Goal: Task Accomplishment & Management: Use online tool/utility

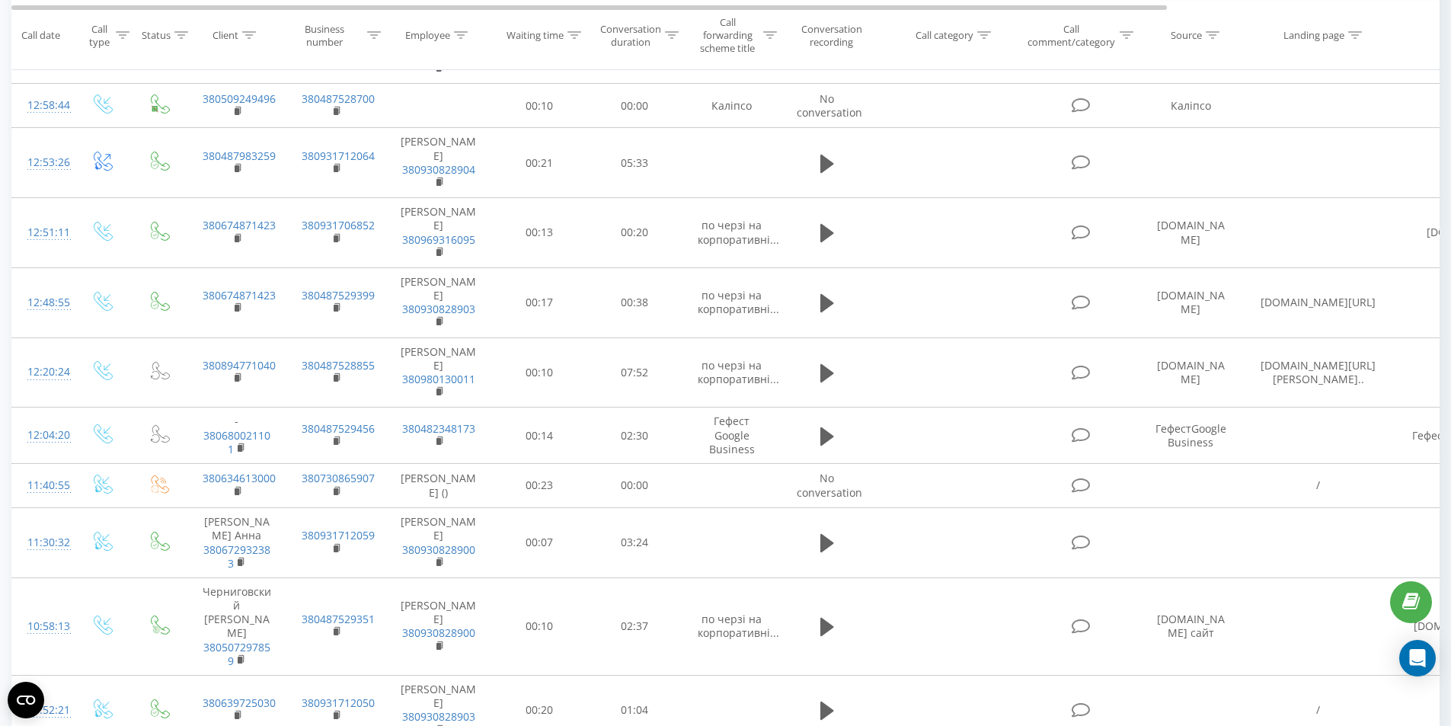
scroll to position [1904, 0]
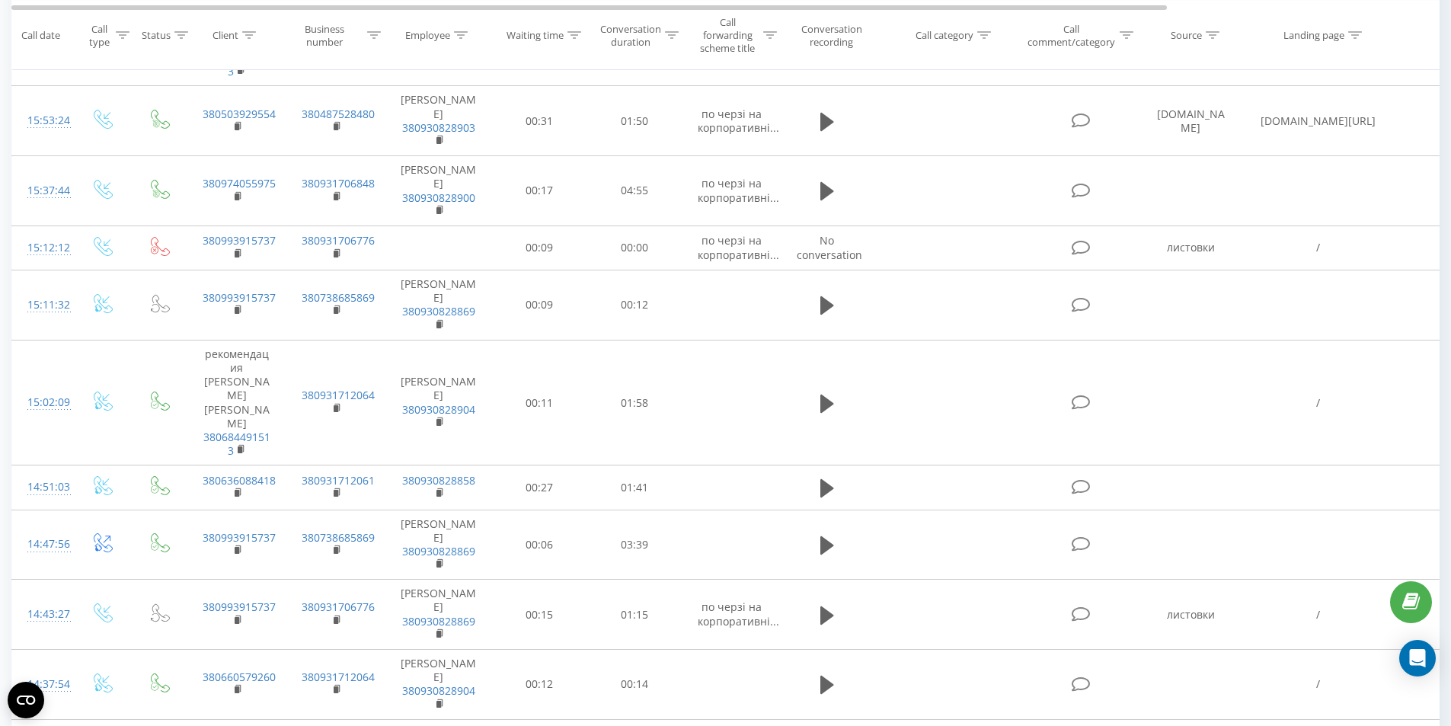
scroll to position [0, 0]
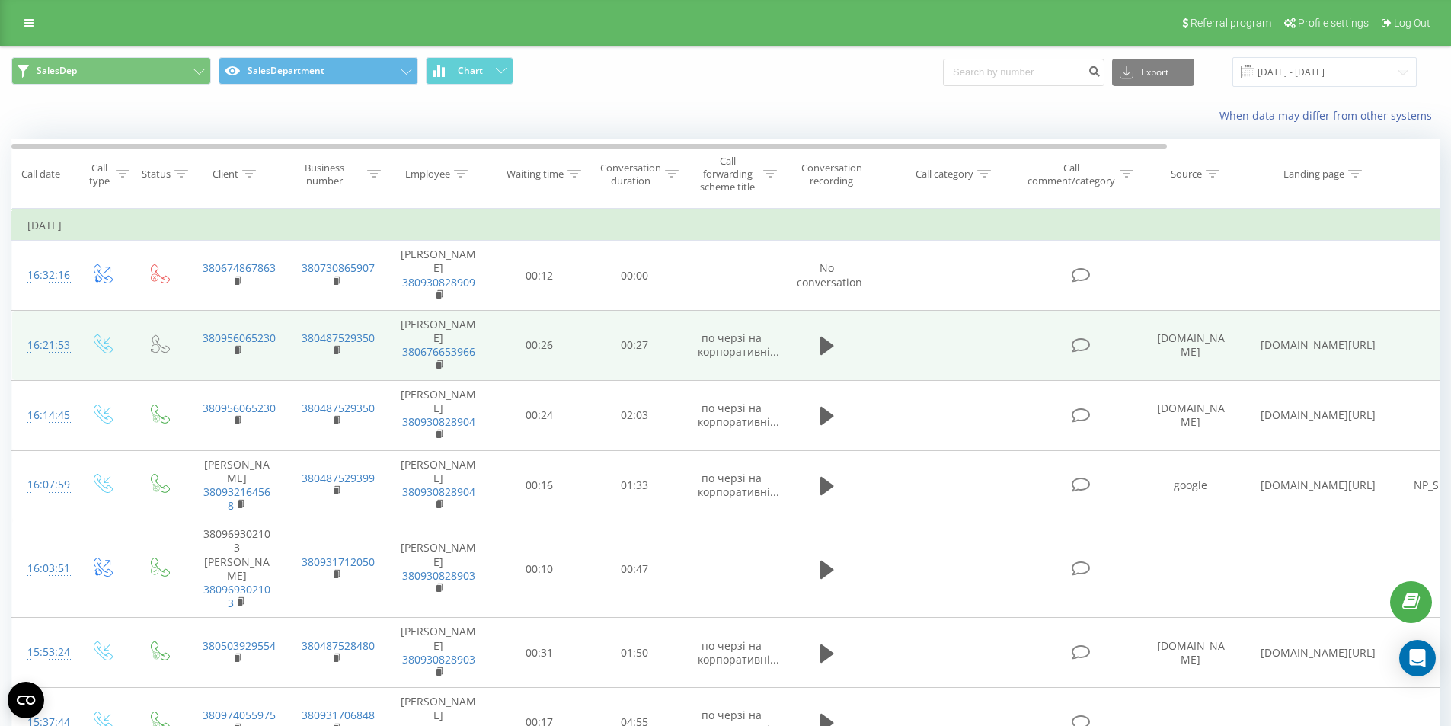
drag, startPoint x: 574, startPoint y: 549, endPoint x: 554, endPoint y: 255, distance: 294.8
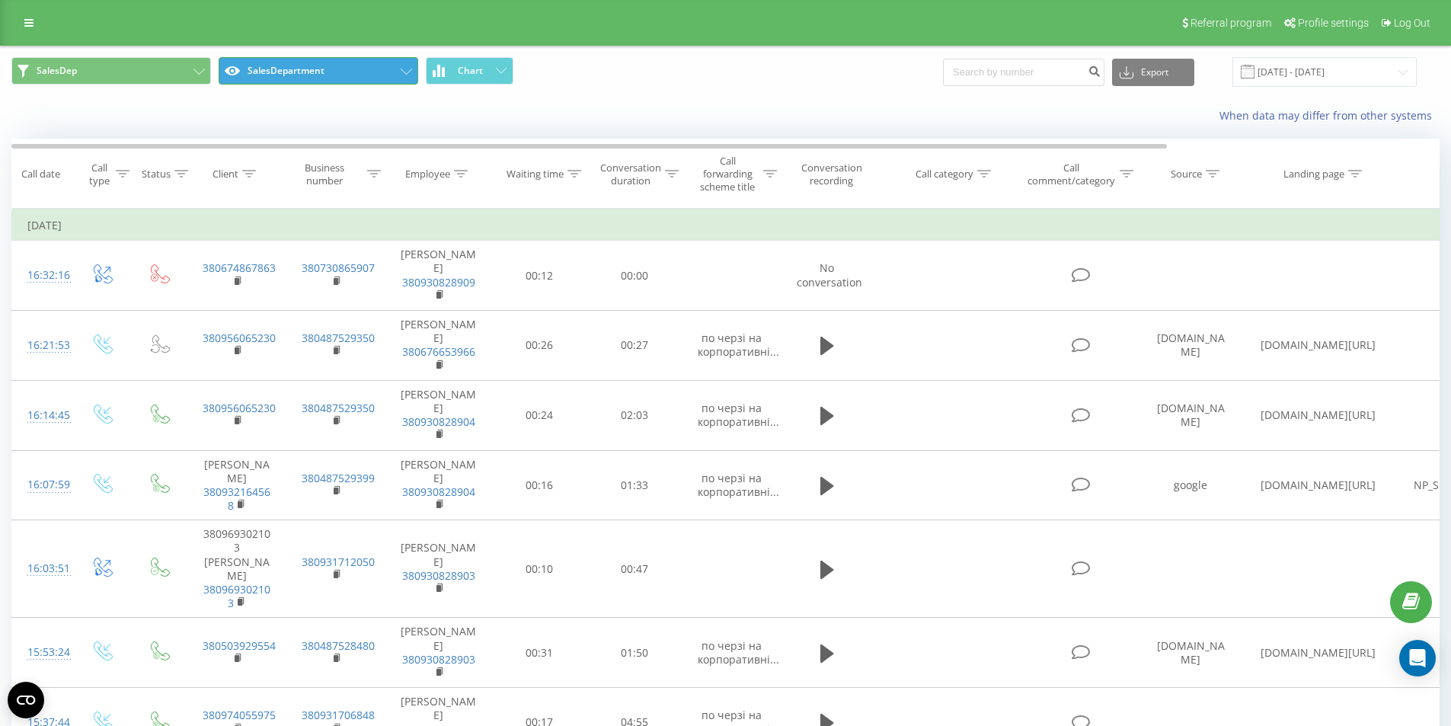
click at [350, 65] on button "SalesDepartment" at bounding box center [319, 70] width 200 height 27
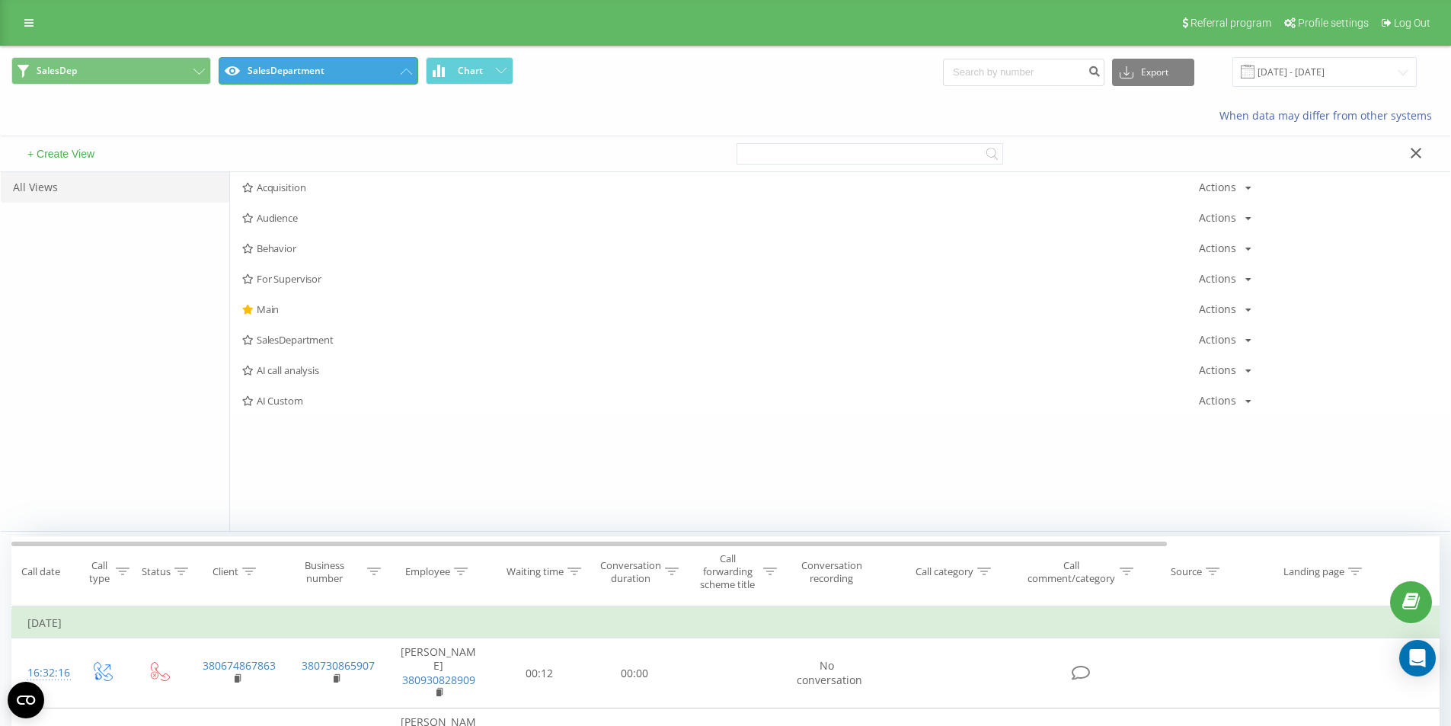
click at [350, 65] on button "SalesDepartment" at bounding box center [319, 70] width 200 height 27
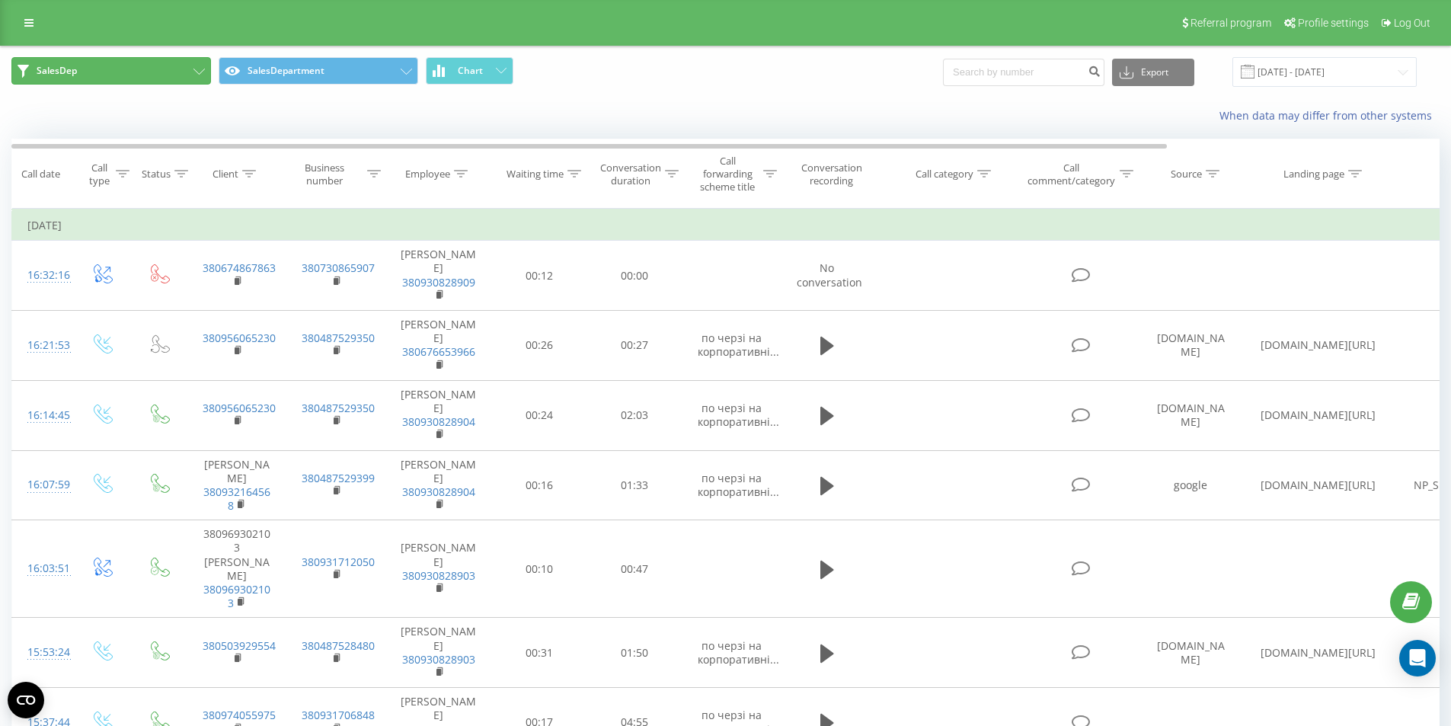
click at [86, 60] on button "SalesDep" at bounding box center [111, 70] width 200 height 27
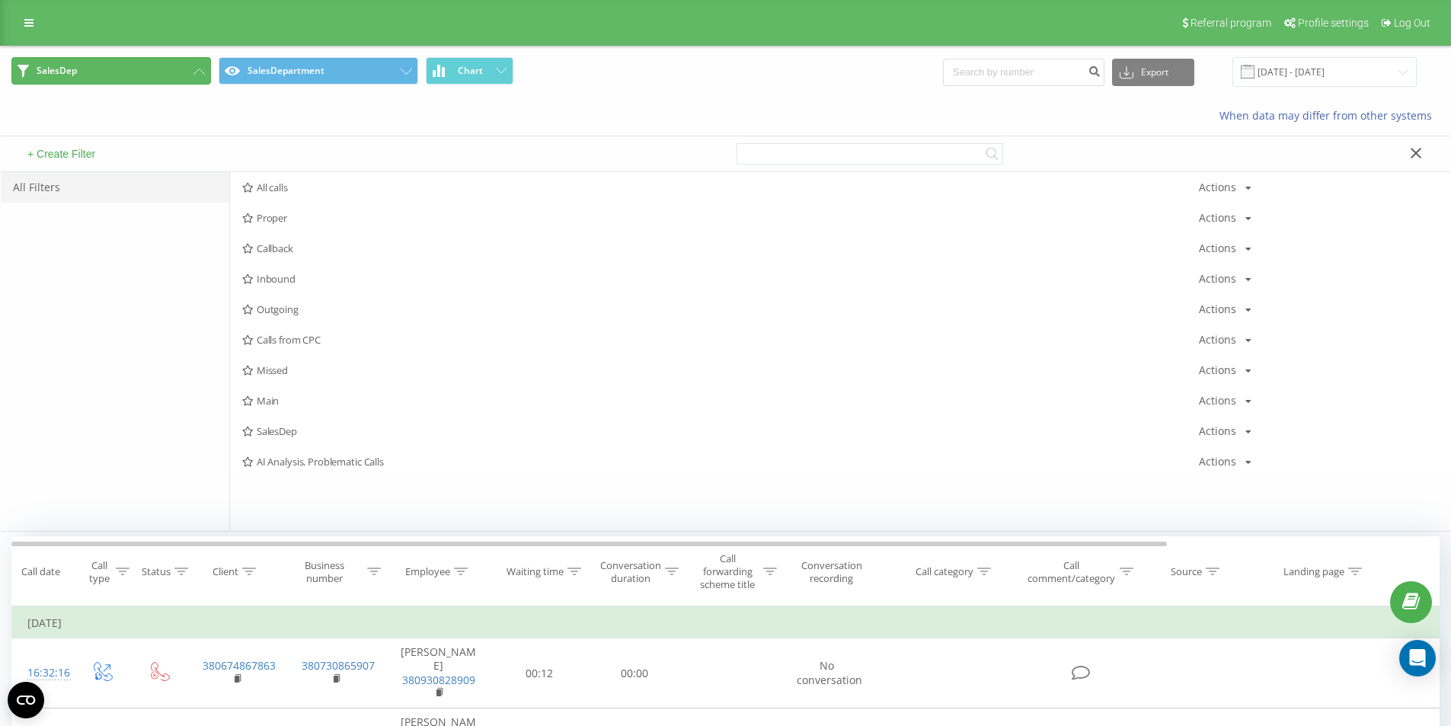
click at [86, 59] on button "SalesDep" at bounding box center [111, 70] width 200 height 27
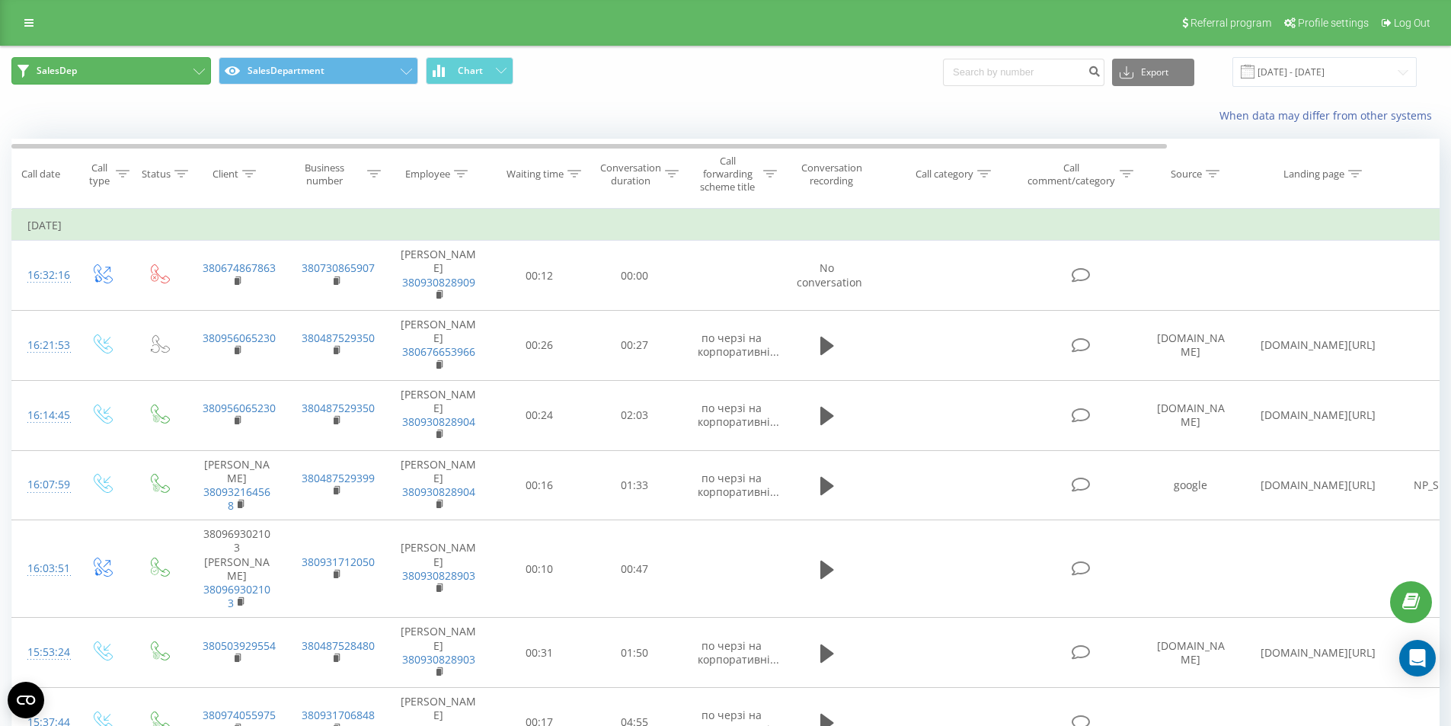
click at [191, 69] on button "SalesDep" at bounding box center [111, 70] width 200 height 27
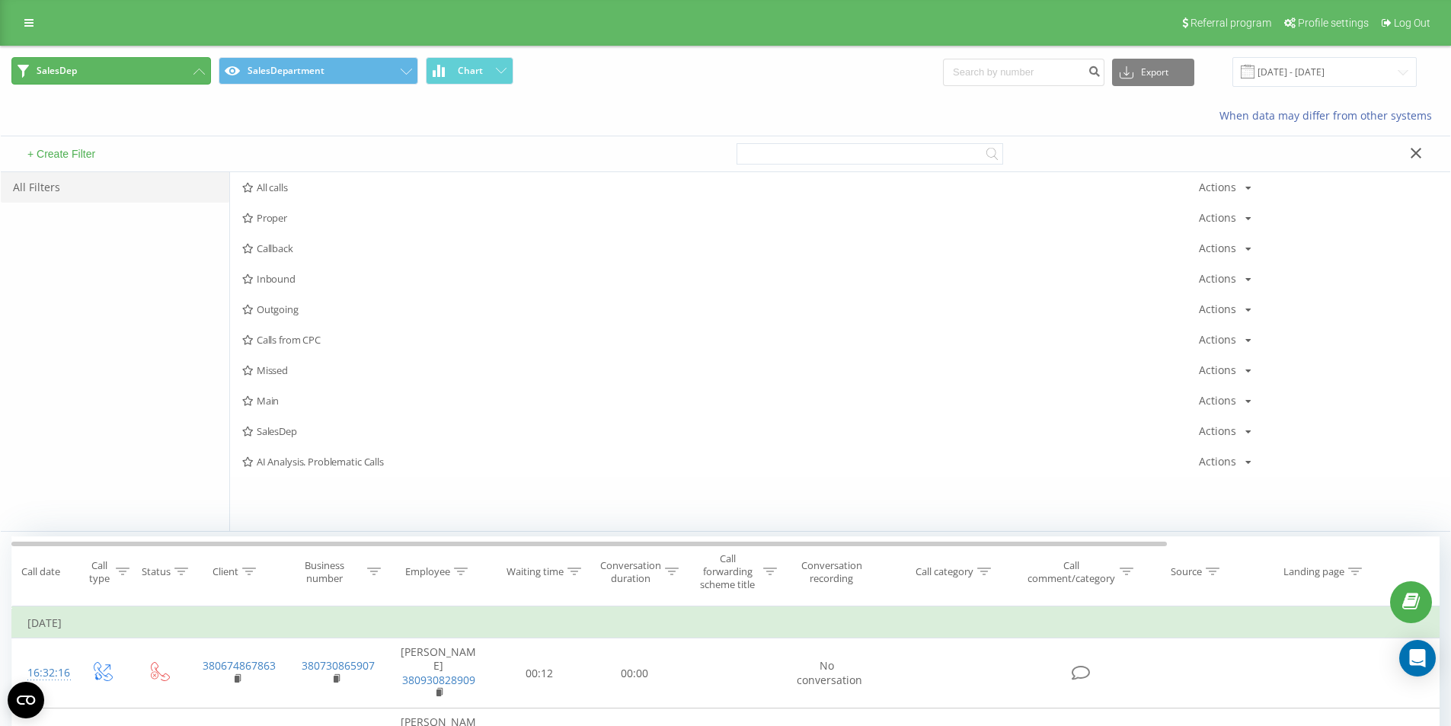
click at [191, 69] on button "SalesDep" at bounding box center [111, 70] width 200 height 27
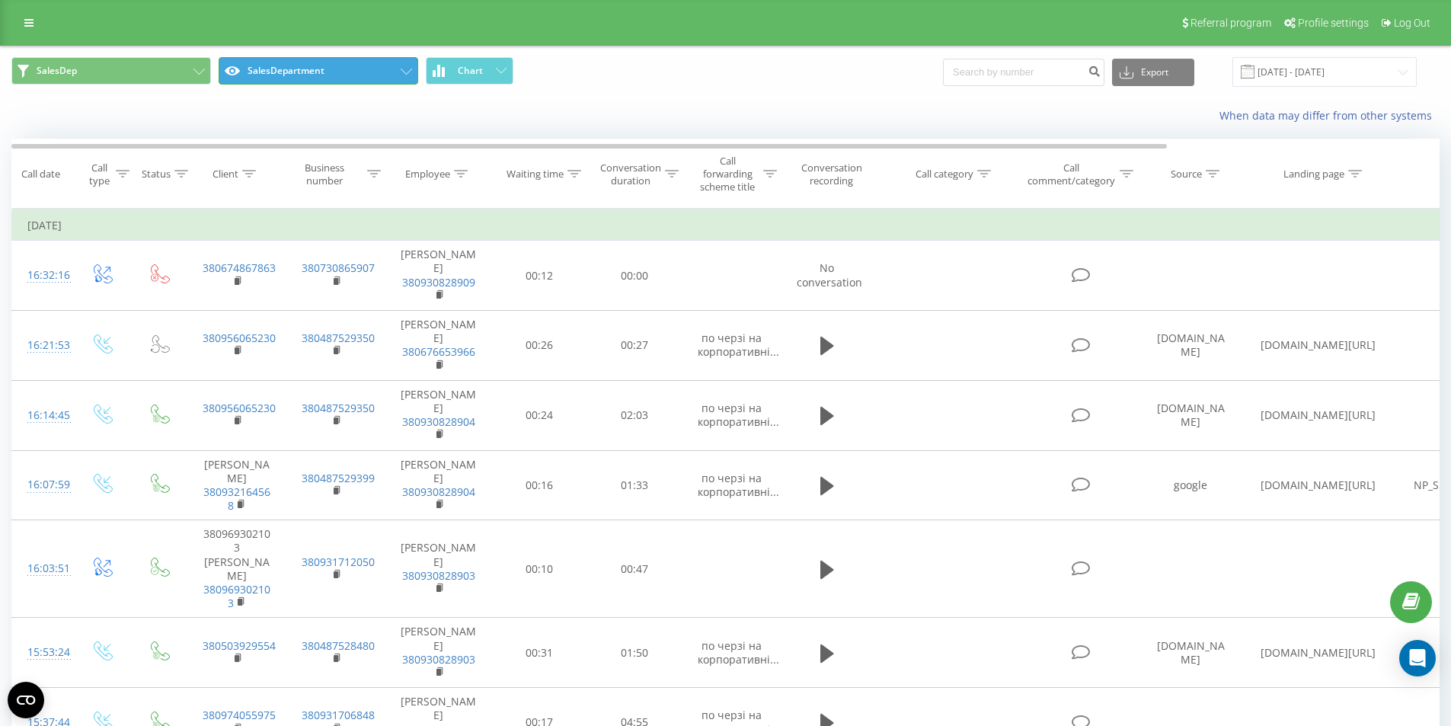
click at [332, 62] on button "SalesDepartment" at bounding box center [319, 70] width 200 height 27
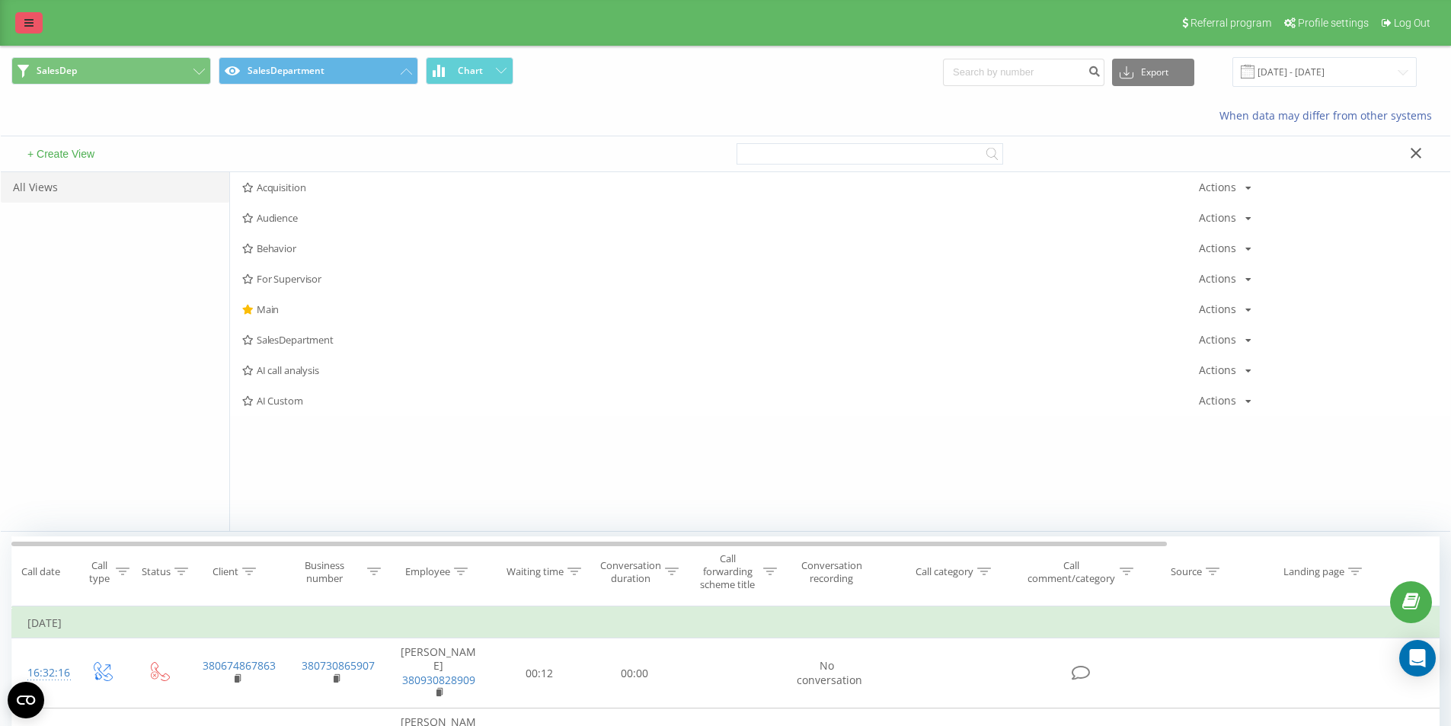
click at [35, 24] on link at bounding box center [28, 22] width 27 height 21
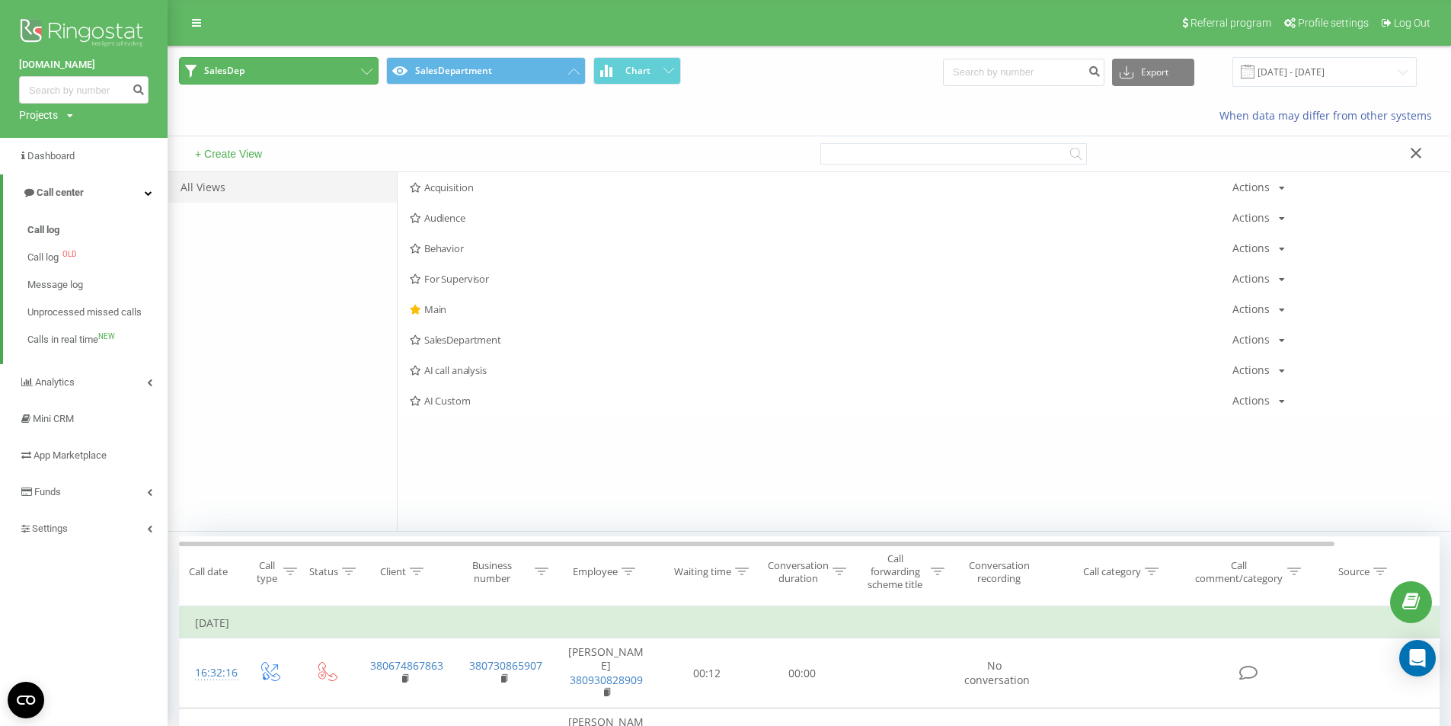
click at [288, 69] on button "SalesDep" at bounding box center [279, 70] width 200 height 27
click at [295, 65] on button "SalesDep" at bounding box center [279, 70] width 200 height 27
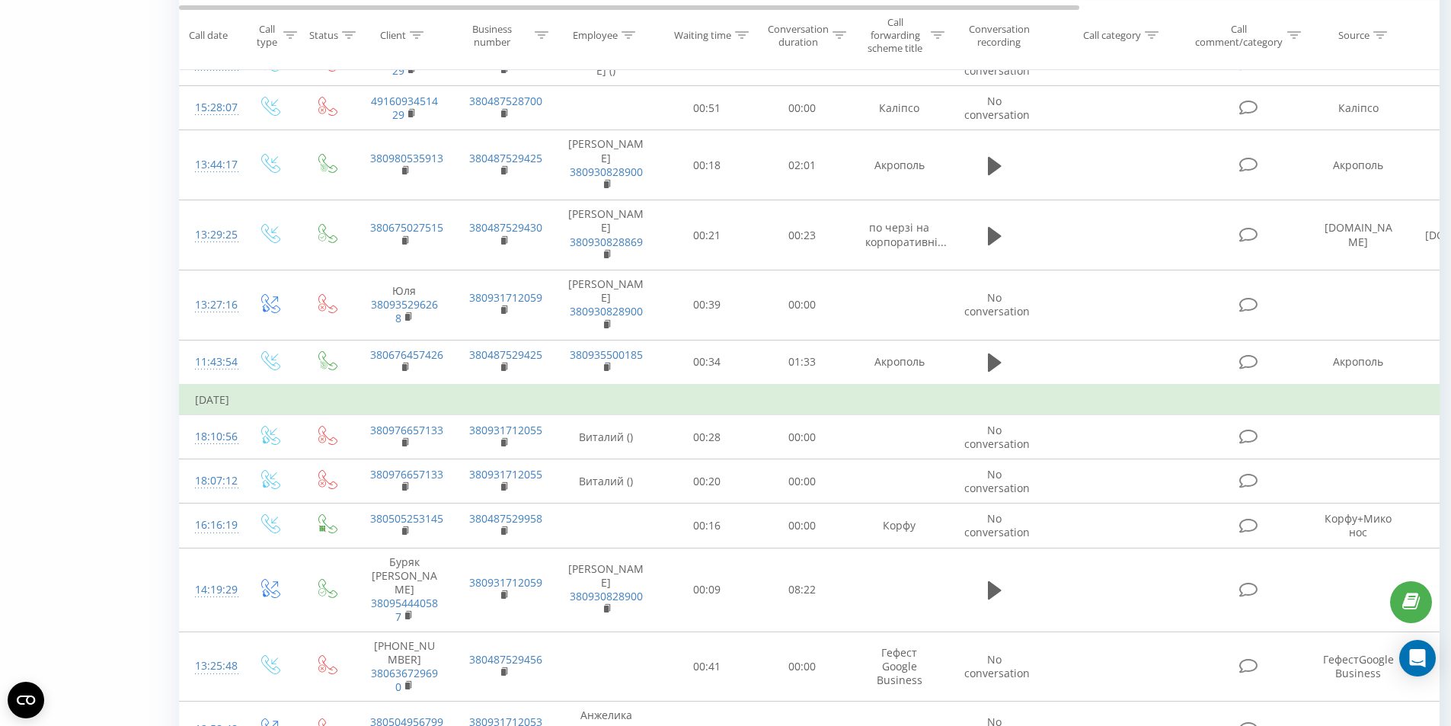
scroll to position [5410, 0]
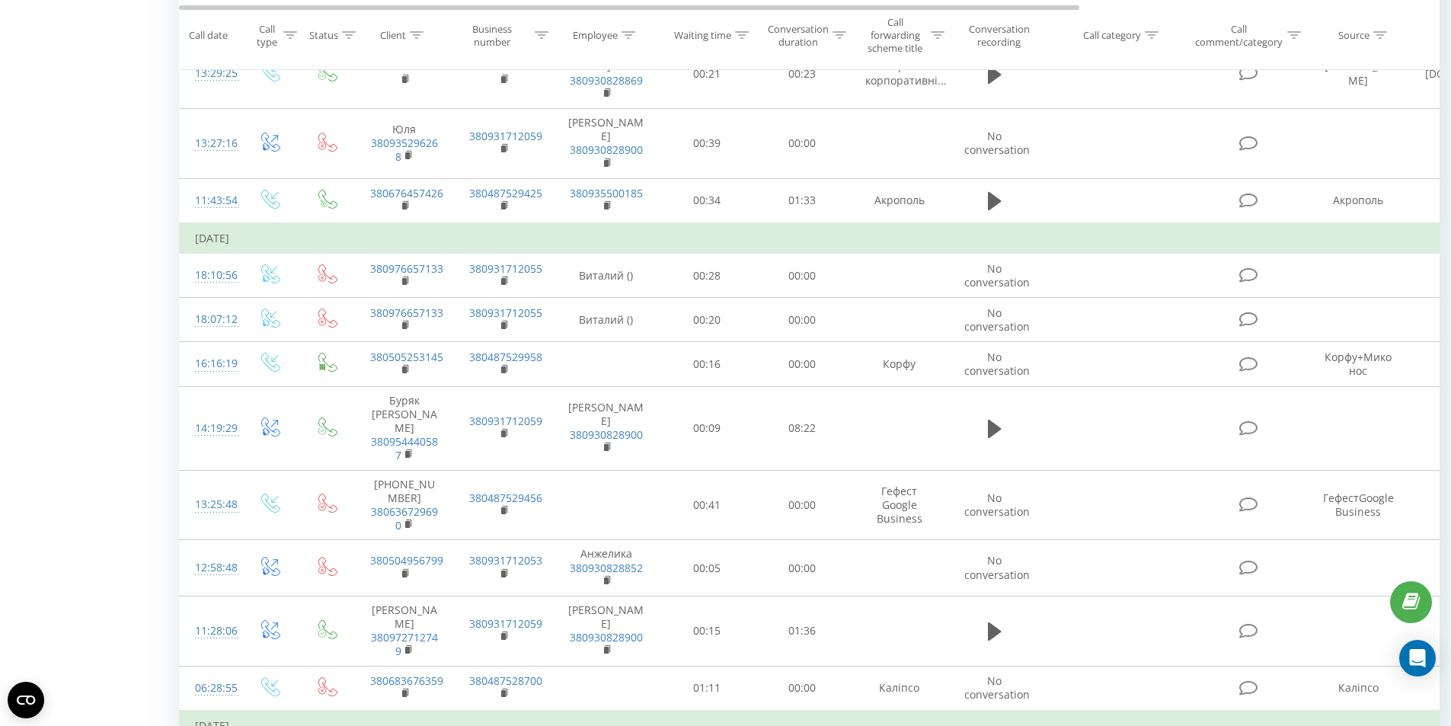
drag, startPoint x: 791, startPoint y: 283, endPoint x: 758, endPoint y: 552, distance: 271.0
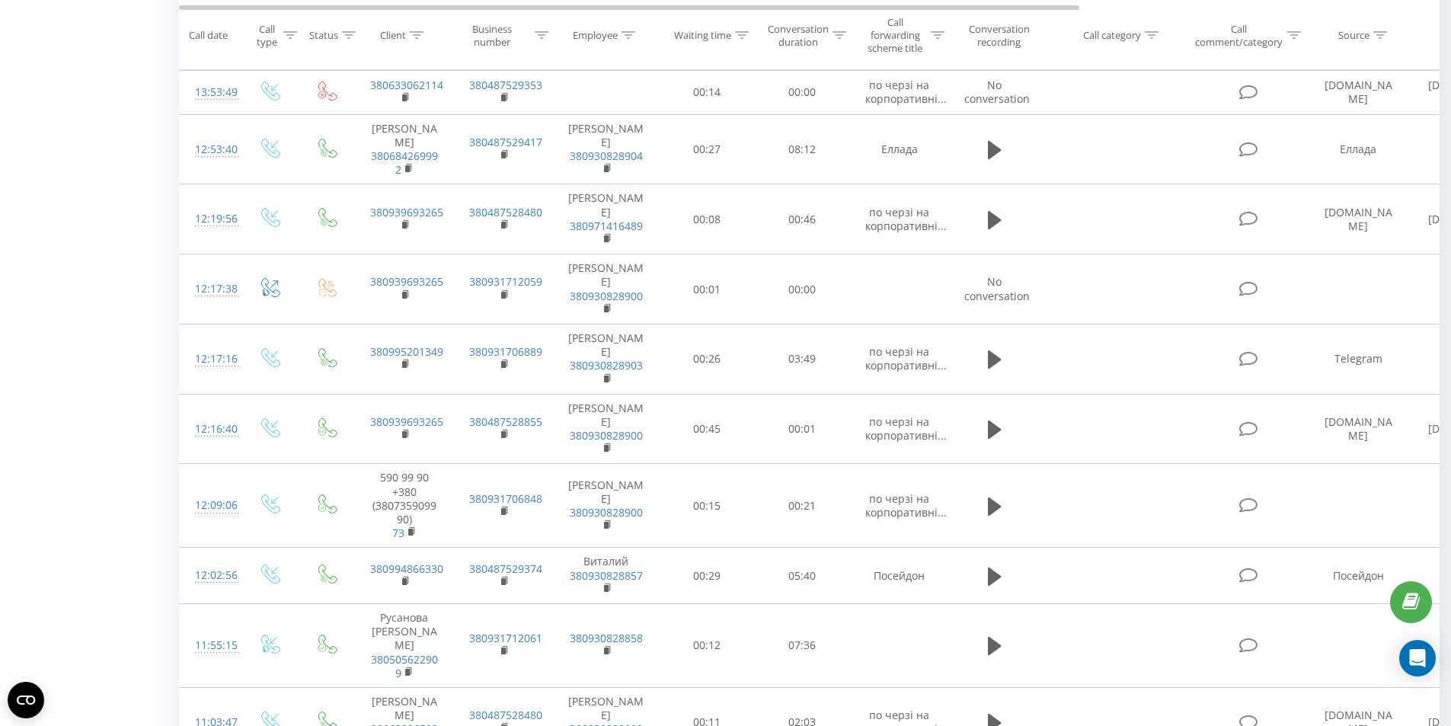
scroll to position [0, 0]
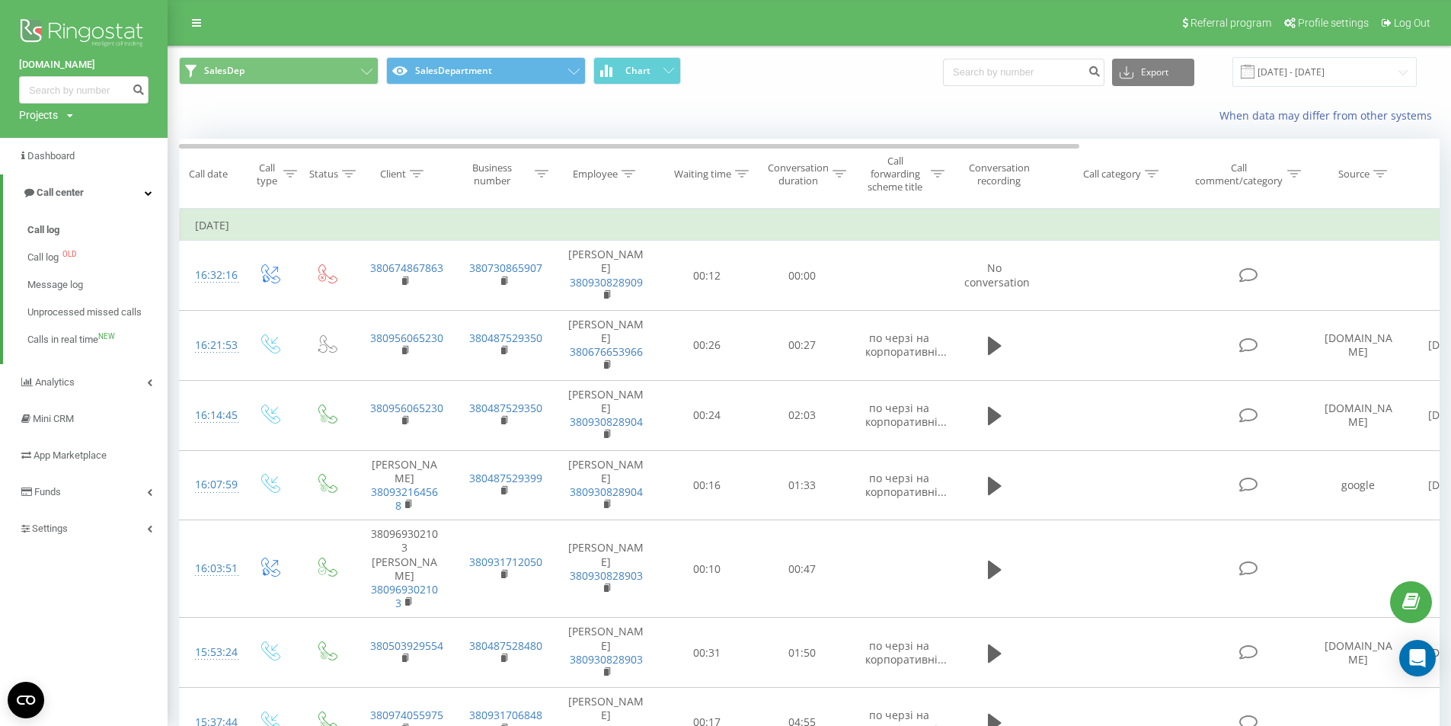
drag, startPoint x: 609, startPoint y: 487, endPoint x: 675, endPoint y: 2, distance: 489.7
drag, startPoint x: 73, startPoint y: 243, endPoint x: 122, endPoint y: 58, distance: 191.4
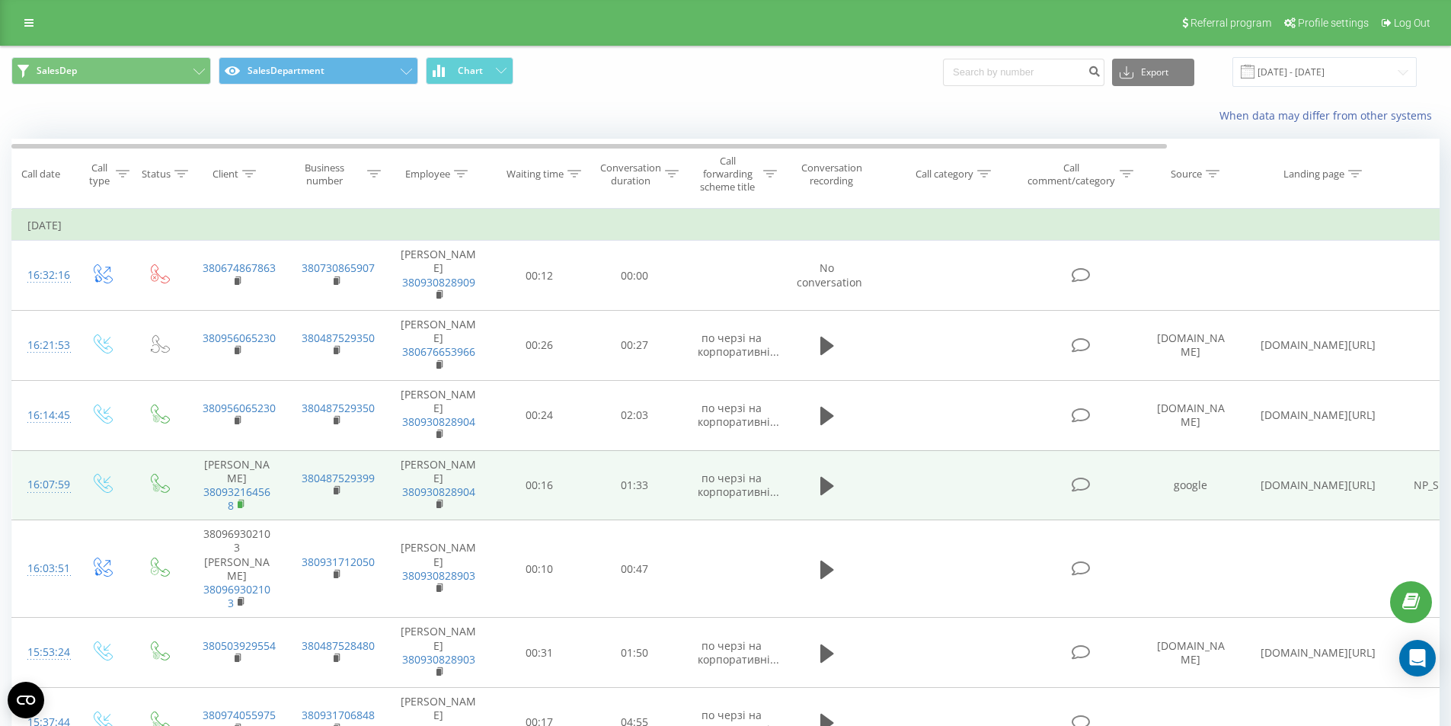
click at [240, 501] on rect at bounding box center [240, 504] width 5 height 7
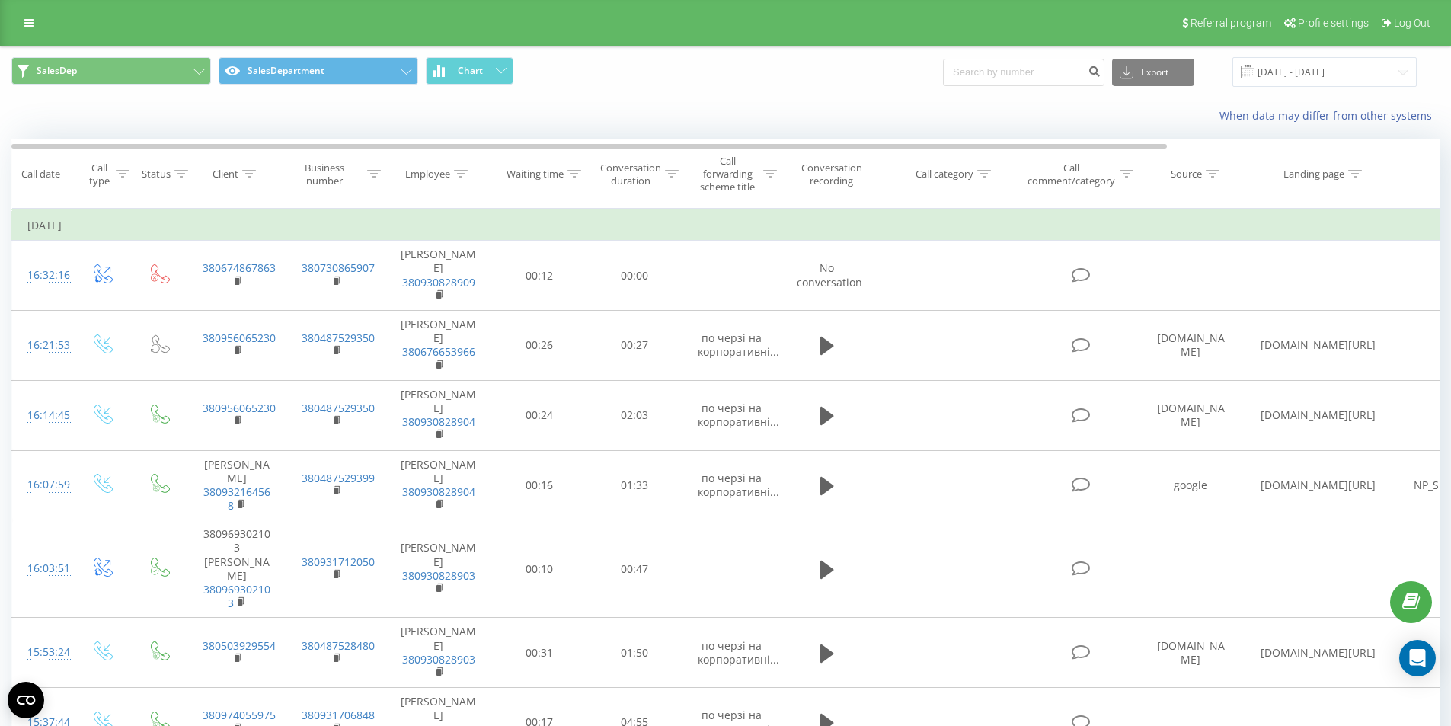
drag, startPoint x: 1037, startPoint y: 193, endPoint x: 1036, endPoint y: -9, distance: 202.6
